Goal: Find specific page/section: Find specific page/section

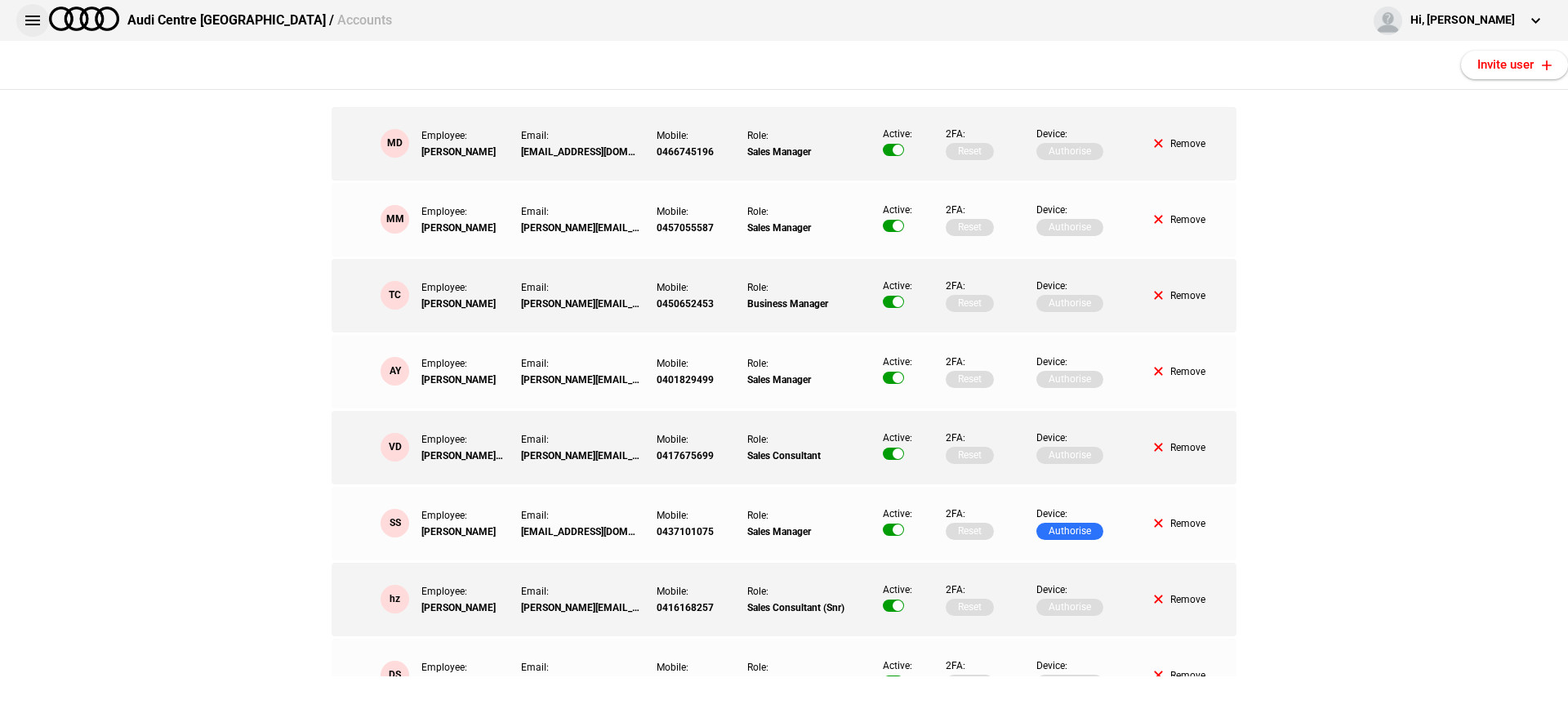
click at [32, 24] on button at bounding box center [32, 21] width 32 height 32
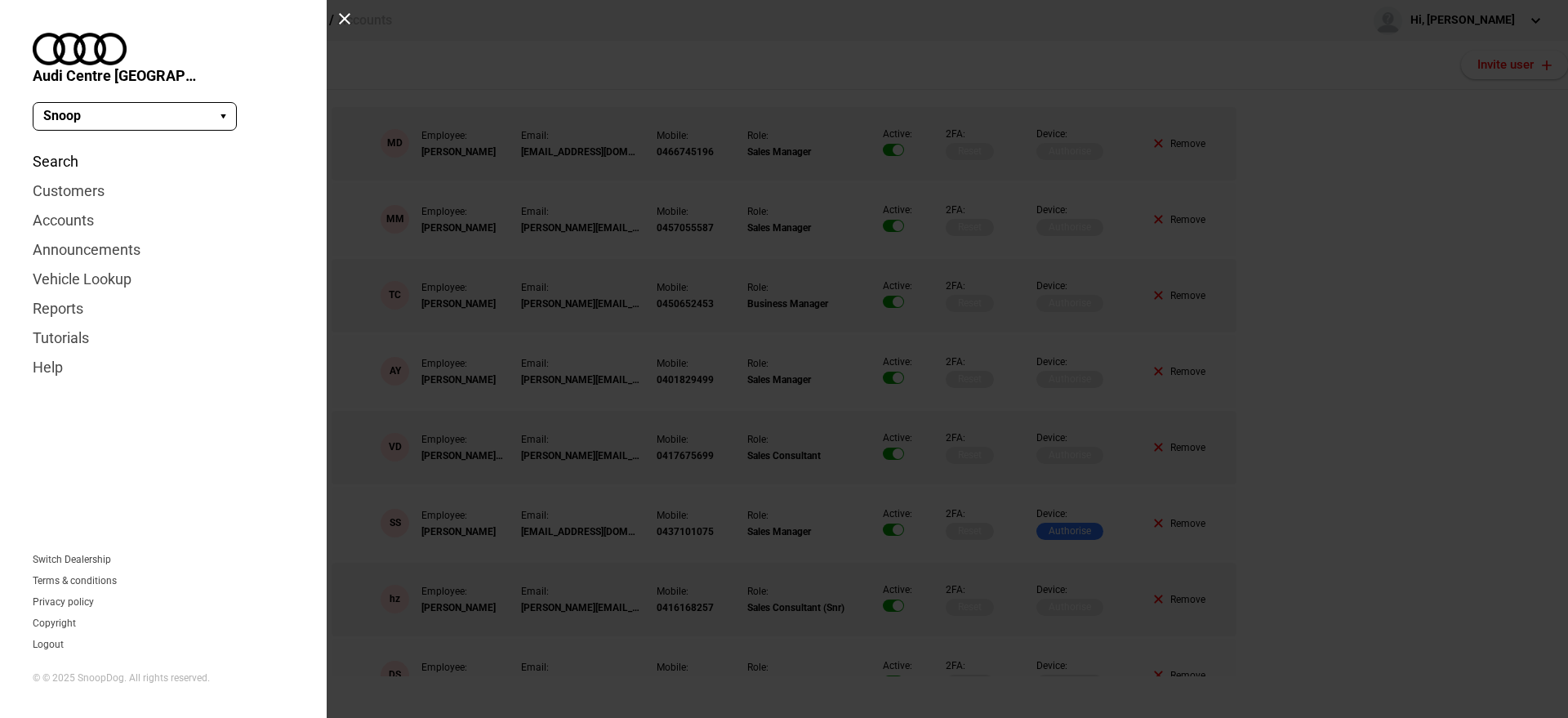
click at [60, 147] on link "Search" at bounding box center [163, 162] width 262 height 29
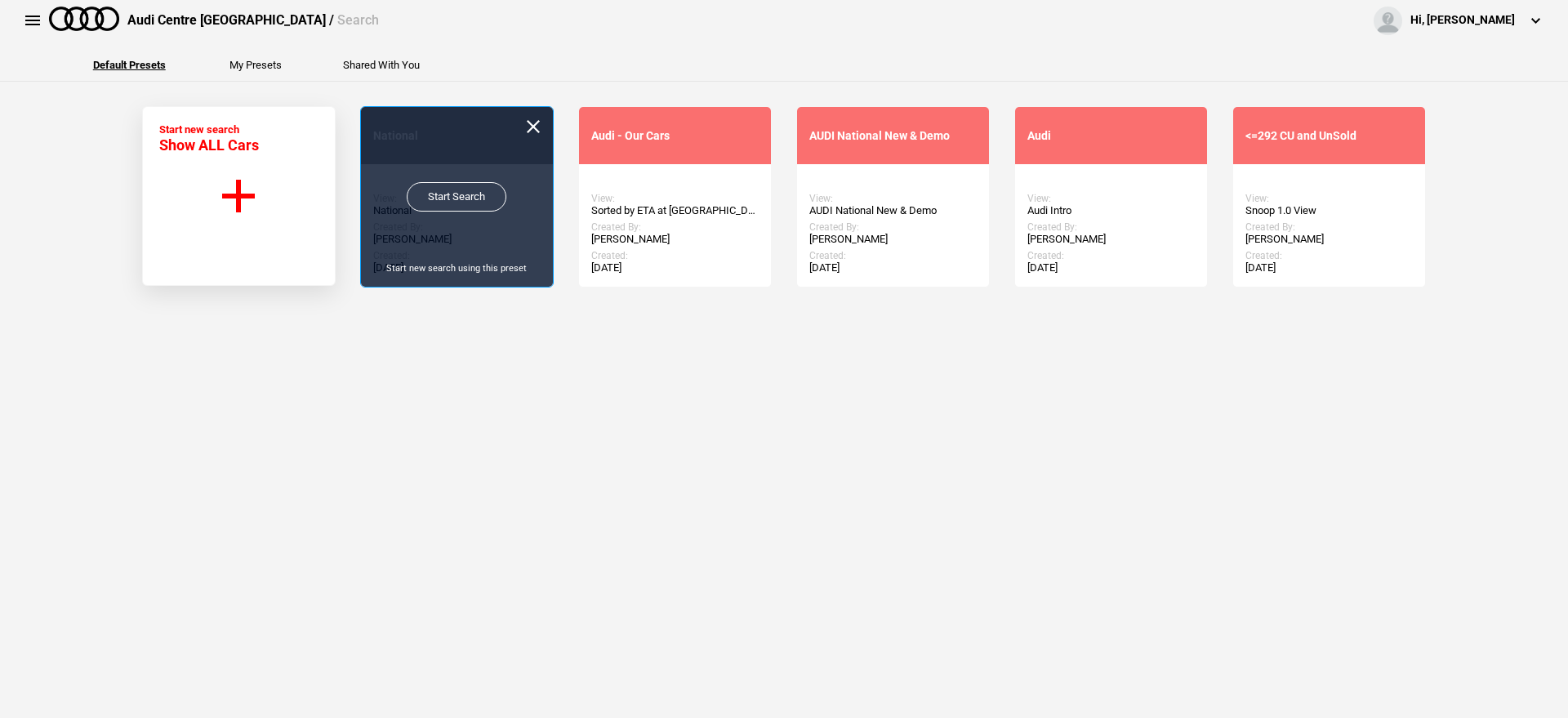
click at [457, 198] on link "Start Search" at bounding box center [457, 197] width 100 height 29
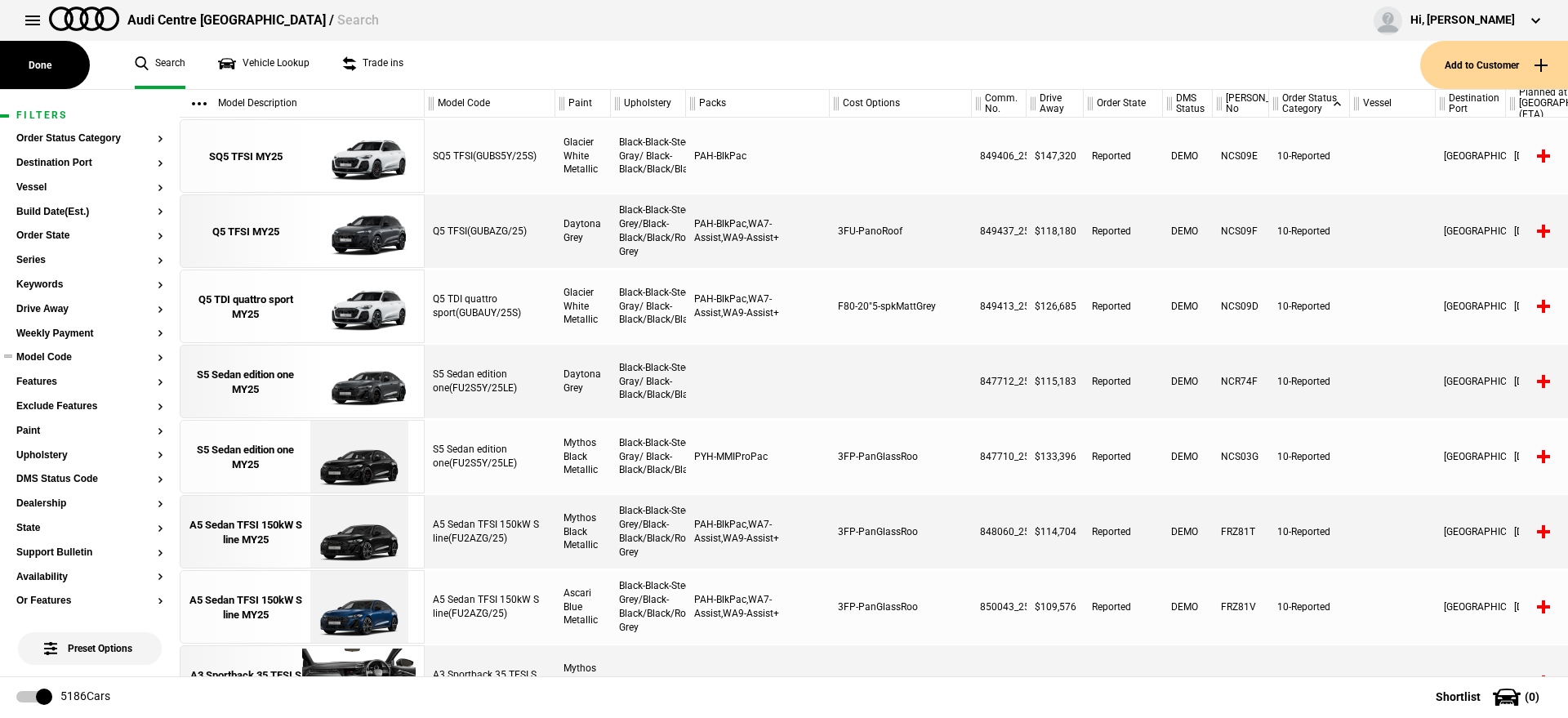
click at [58, 357] on button "Model Code" at bounding box center [90, 357] width 147 height 11
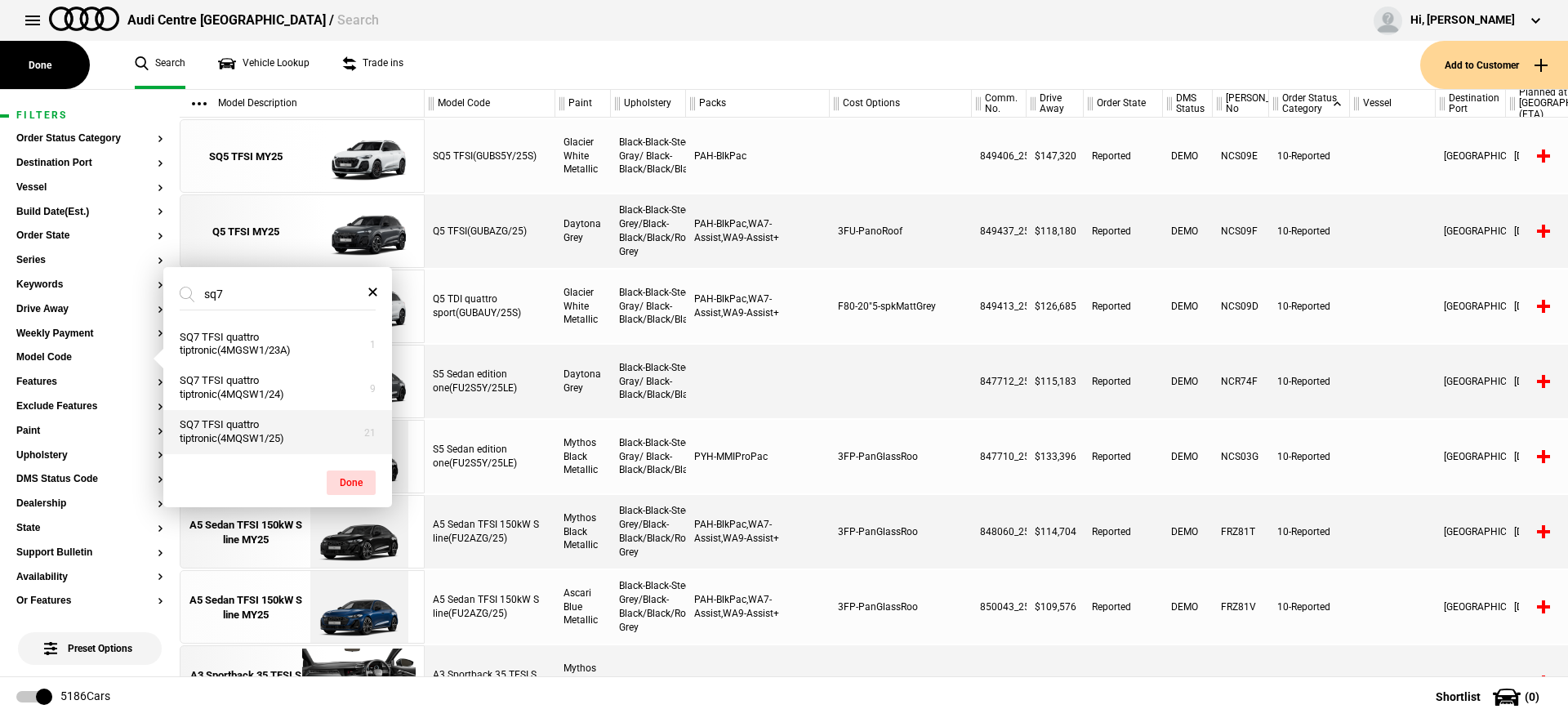
type input "sq7"
click at [313, 427] on button "SQ7 TFSI quattro tiptronic(4MQSW1/25)" at bounding box center [278, 433] width 229 height 44
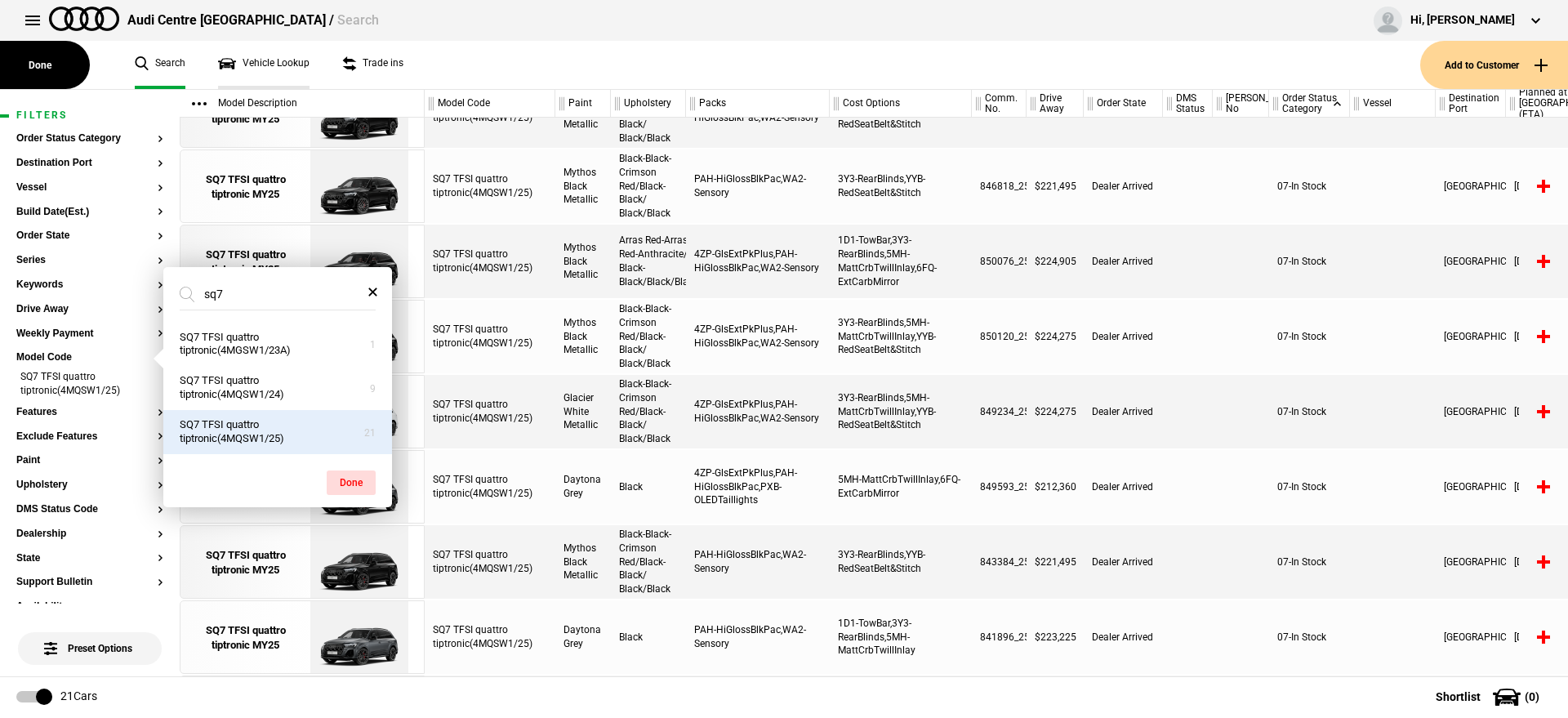
click at [241, 66] on link "Vehicle Lookup" at bounding box center [263, 65] width 91 height 48
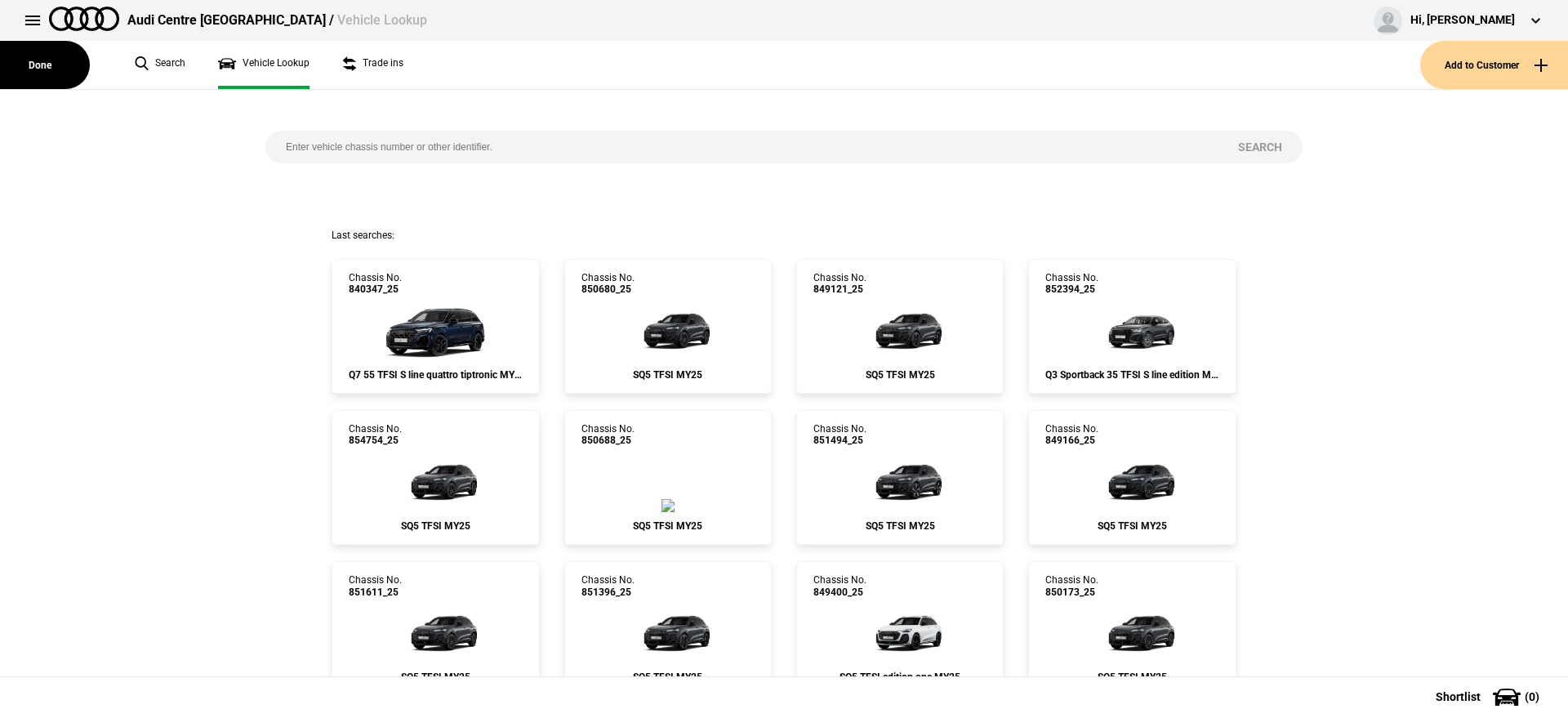
click at [497, 143] on input "search" at bounding box center [742, 147] width 952 height 32
type input "852392"
